Goal: Find specific page/section

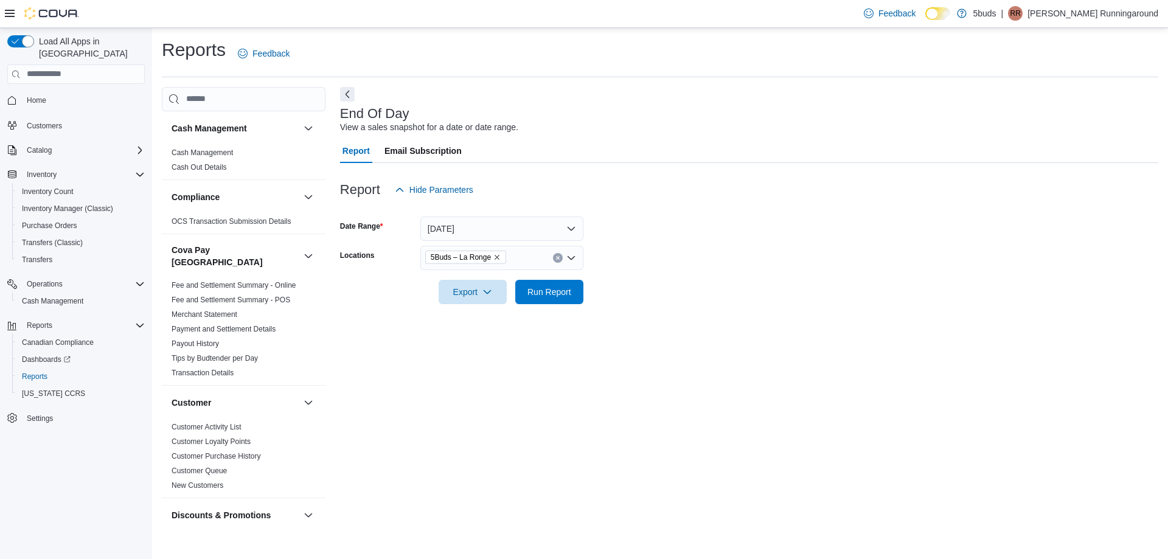
scroll to position [896, 0]
